Goal: Check status: Check status

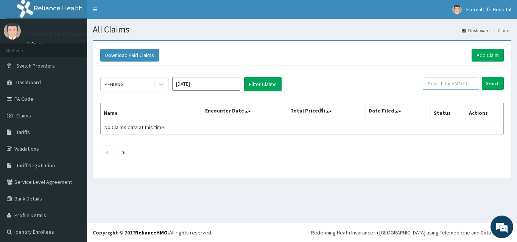
click at [457, 84] on input "text" at bounding box center [450, 83] width 56 height 13
click at [34, 99] on link "PA Code" at bounding box center [43, 99] width 87 height 17
click at [446, 85] on input "text" at bounding box center [450, 83] width 56 height 13
paste input "FBL/10230/A"
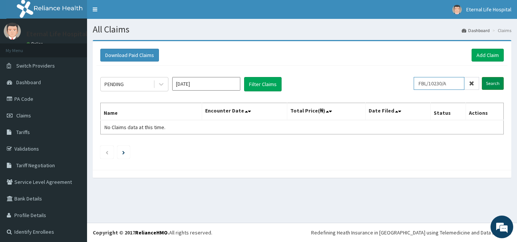
type input "FBL/10230/A"
click at [481, 79] on input "Search" at bounding box center [492, 83] width 22 height 13
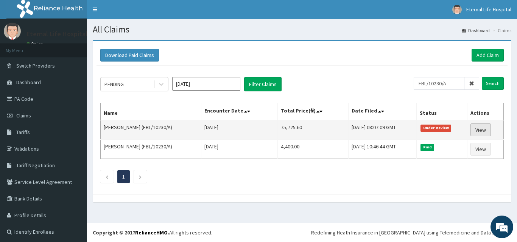
click at [477, 128] on link "View" at bounding box center [480, 130] width 20 height 13
